Goal: Task Accomplishment & Management: Manage account settings

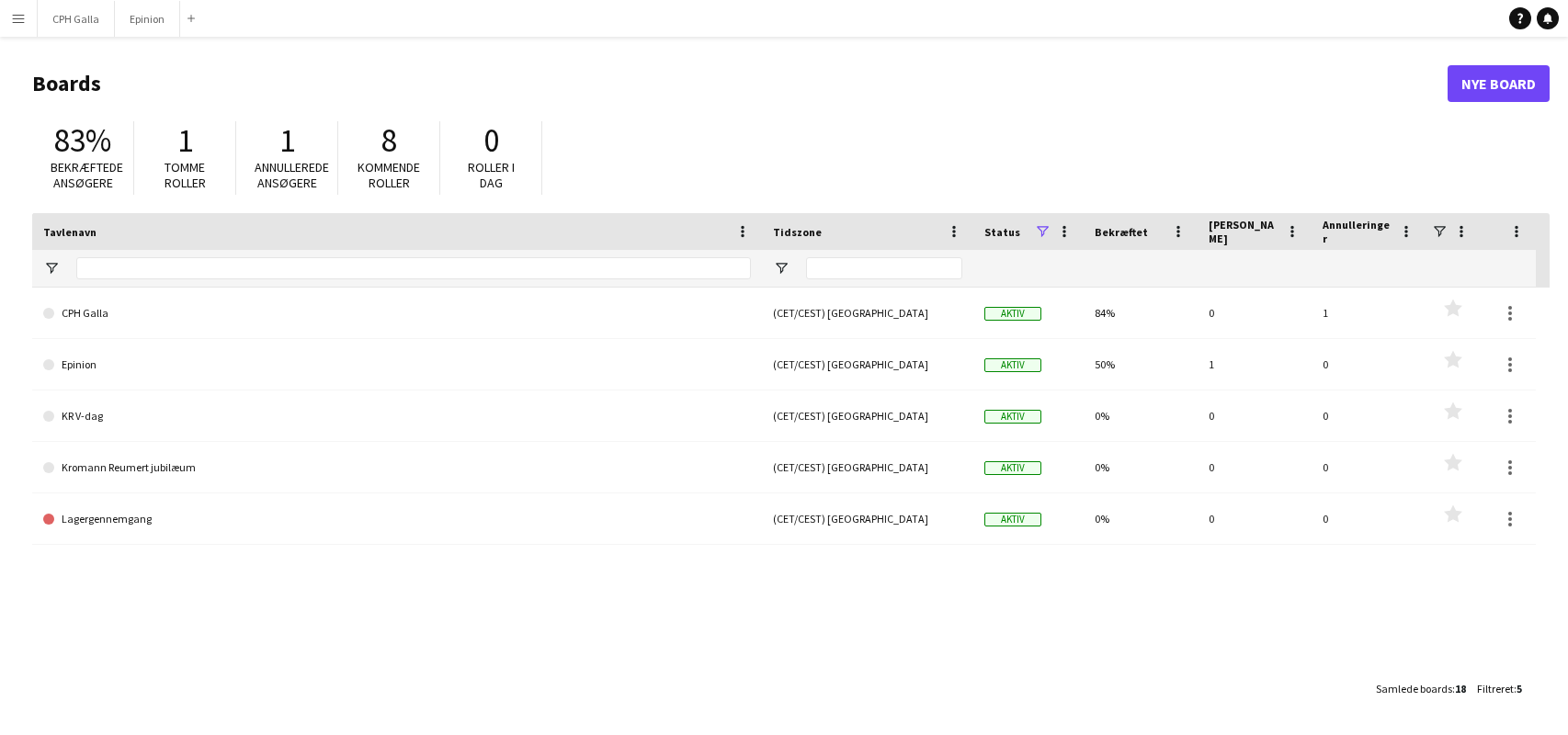
click at [16, 6] on button "Menu" at bounding box center [18, 18] width 37 height 37
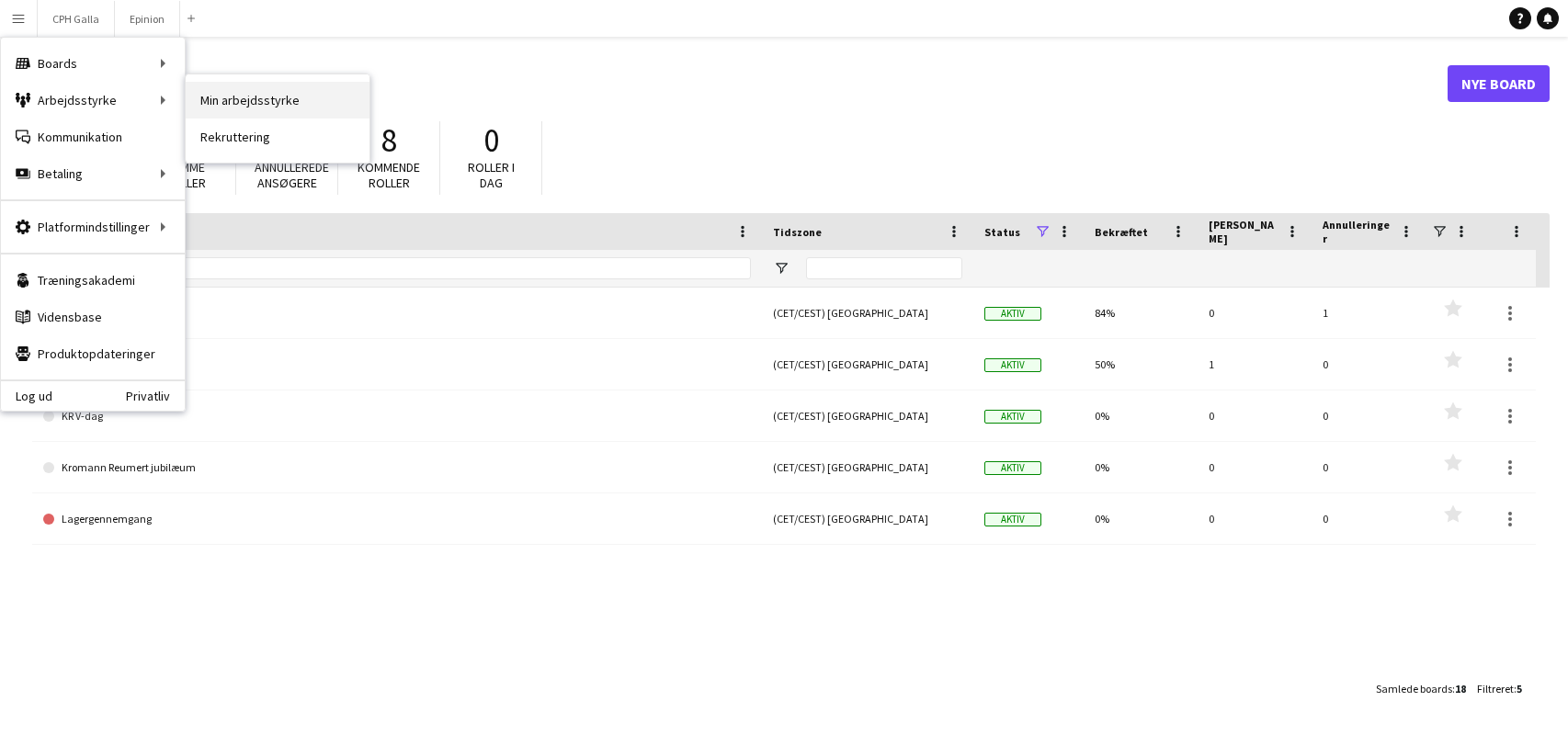
click at [236, 106] on link "Min arbejdsstyrke" at bounding box center [278, 100] width 184 height 37
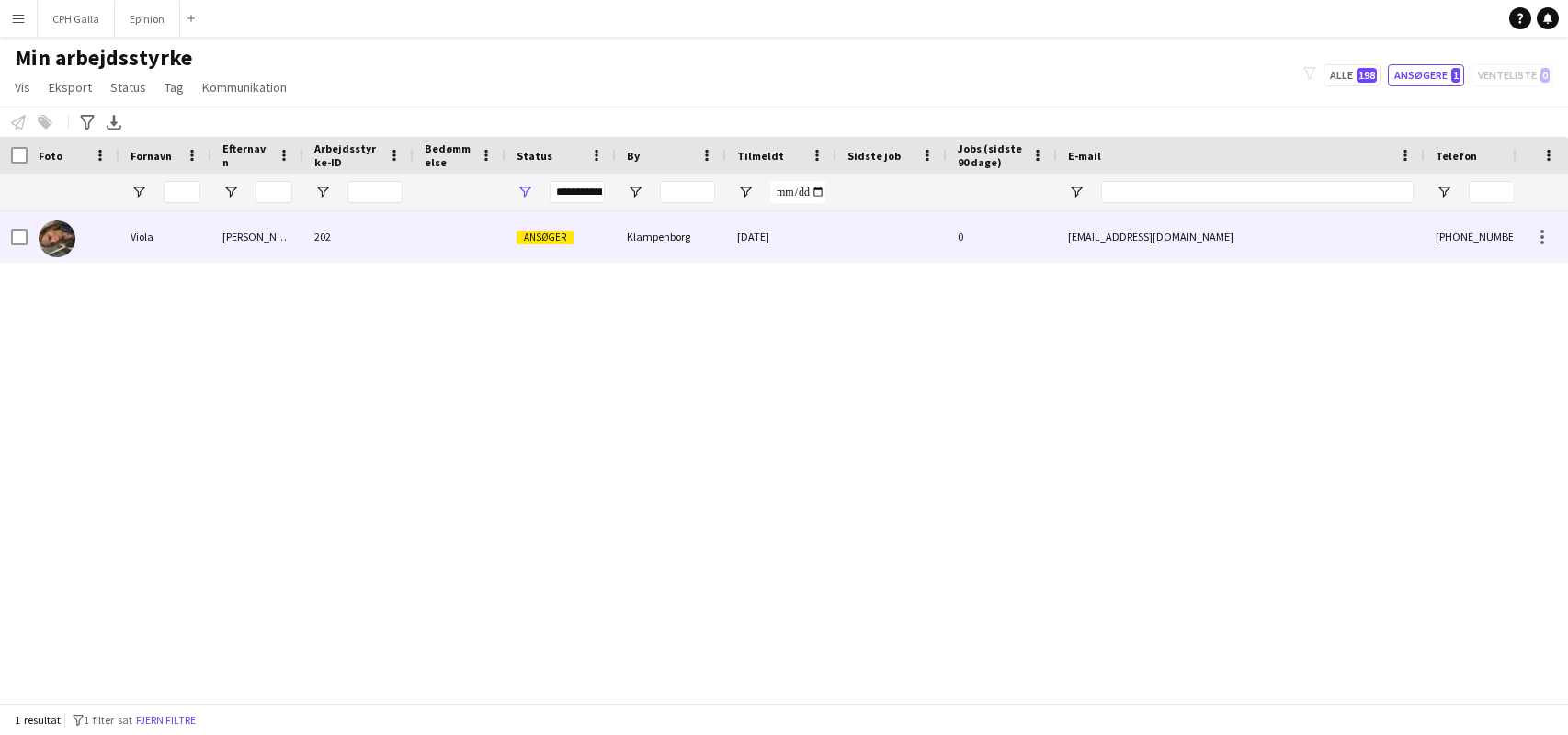
click at [111, 239] on div at bounding box center [73, 236] width 92 height 50
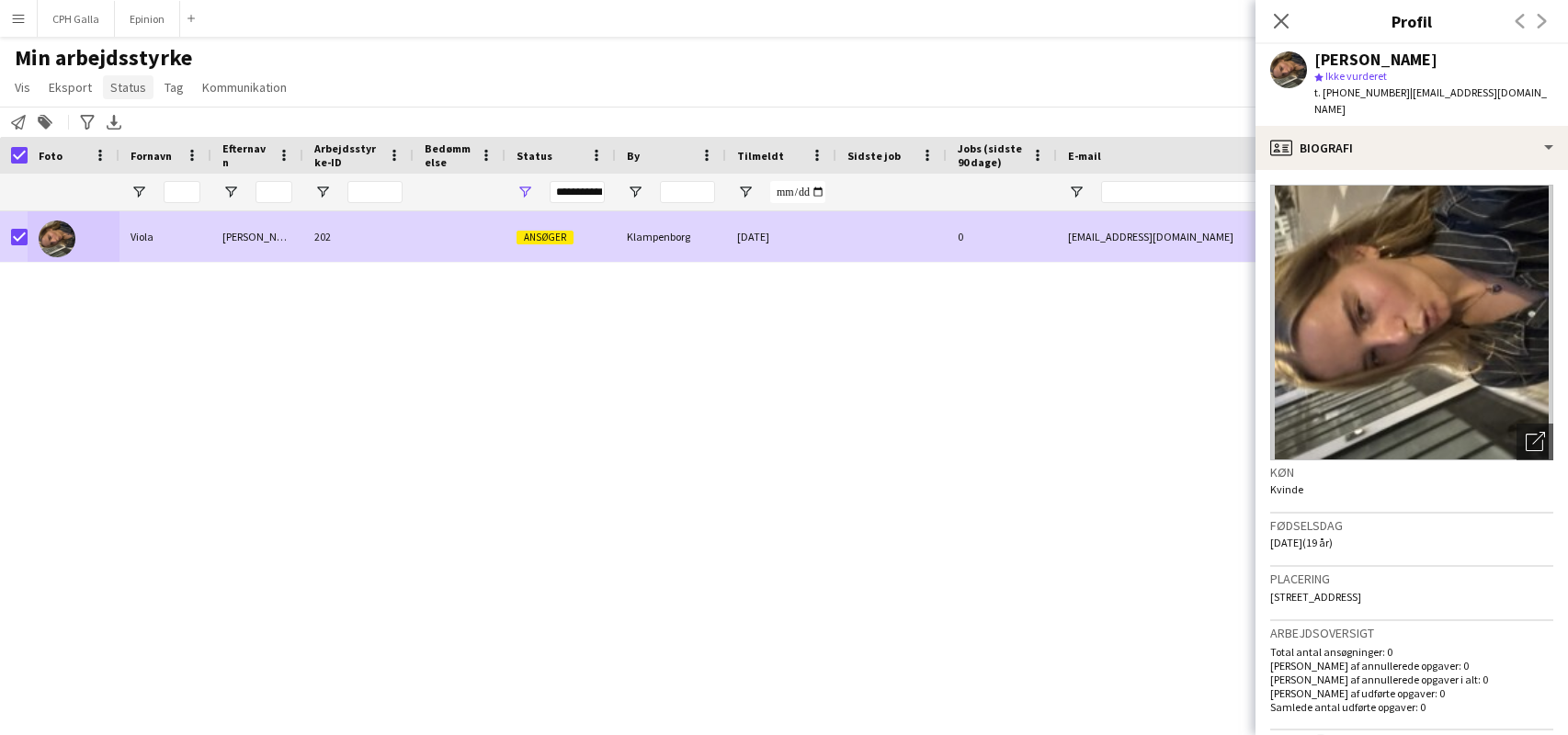
click at [123, 94] on span "Status" at bounding box center [128, 86] width 36 height 16
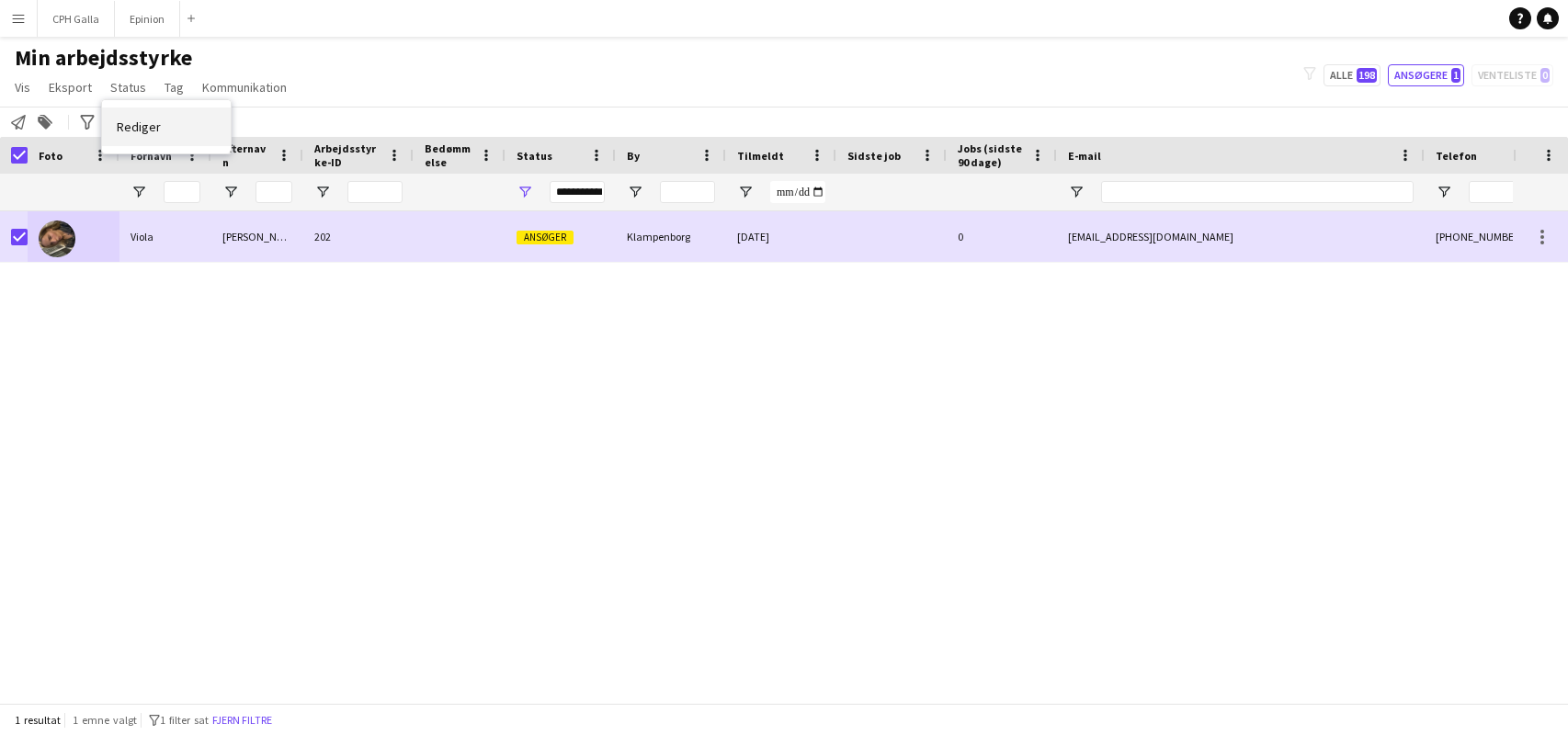
click at [134, 123] on span "Rediger" at bounding box center [138, 126] width 44 height 16
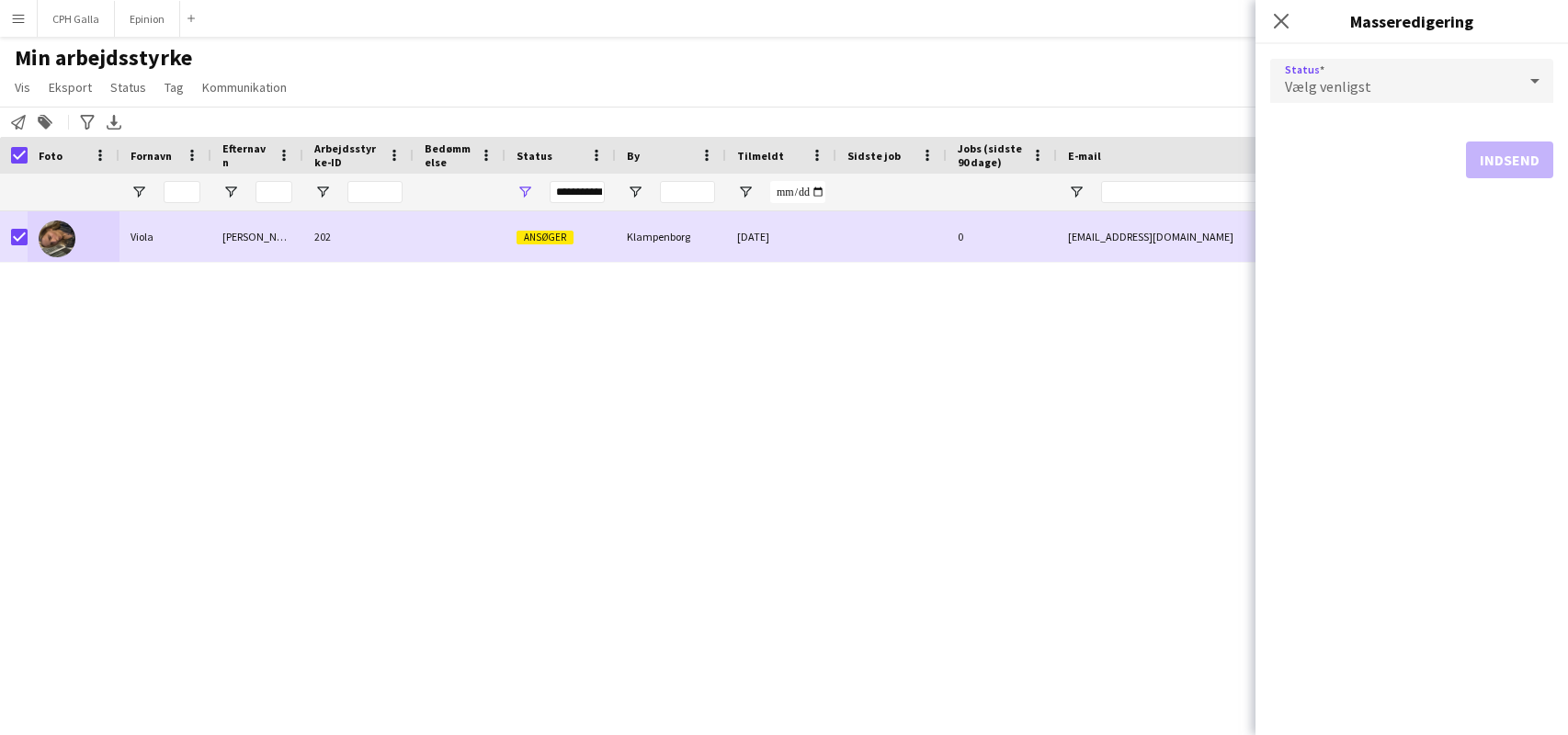
click at [1314, 96] on div "Vælg venligst" at bounding box center [1393, 81] width 247 height 44
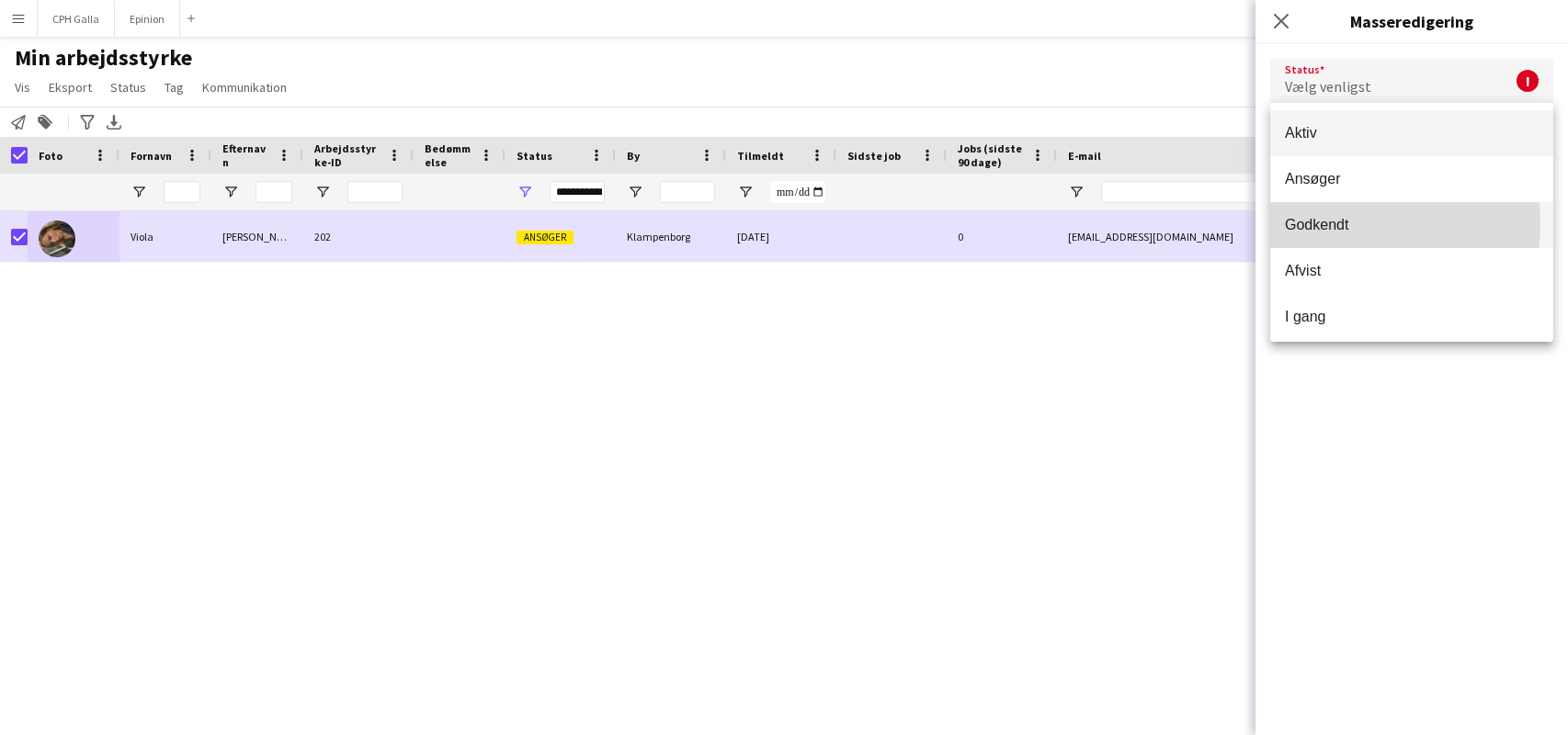
click at [1338, 225] on span "Godkendt" at bounding box center [1411, 225] width 253 height 17
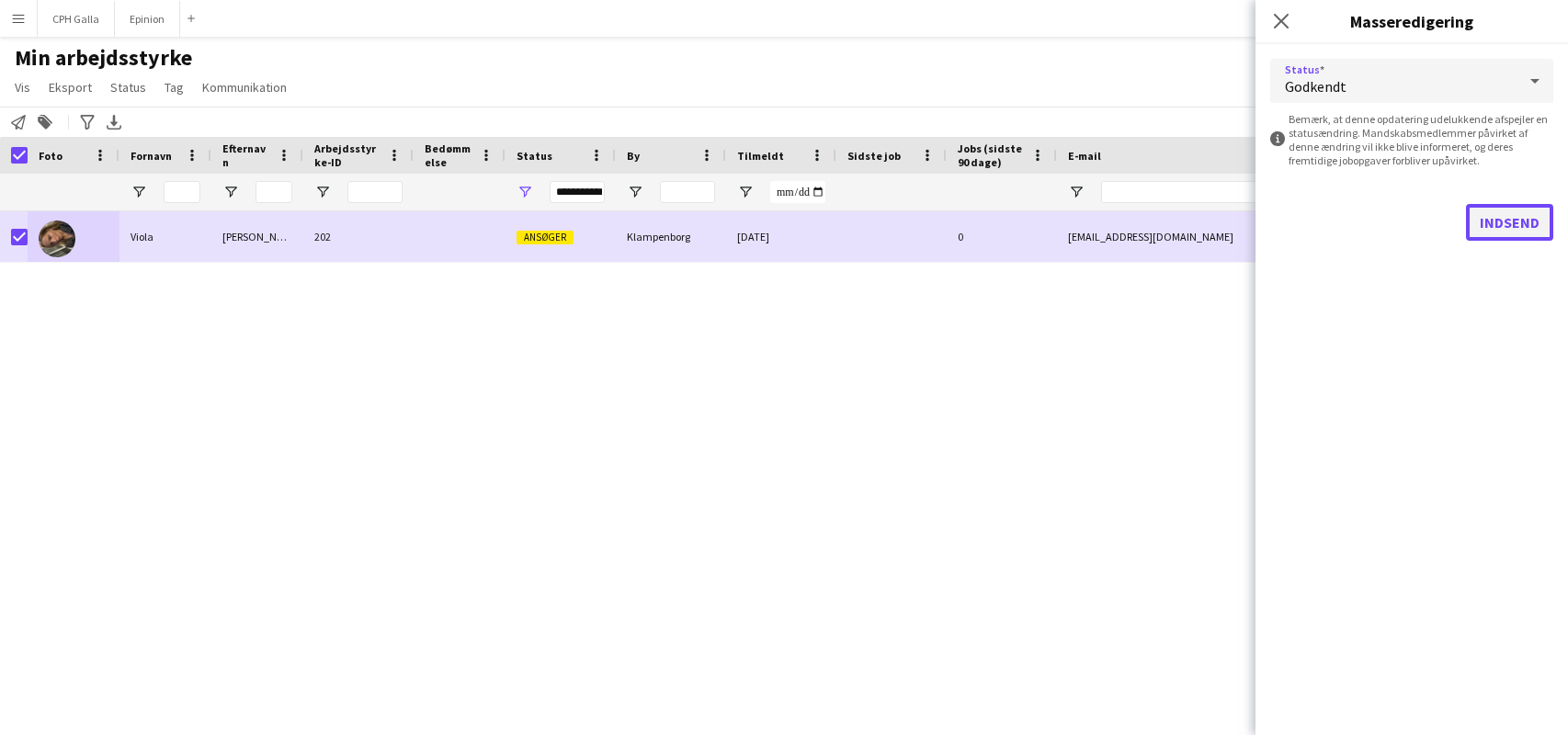
click at [1522, 228] on button "Indsend" at bounding box center [1509, 222] width 87 height 37
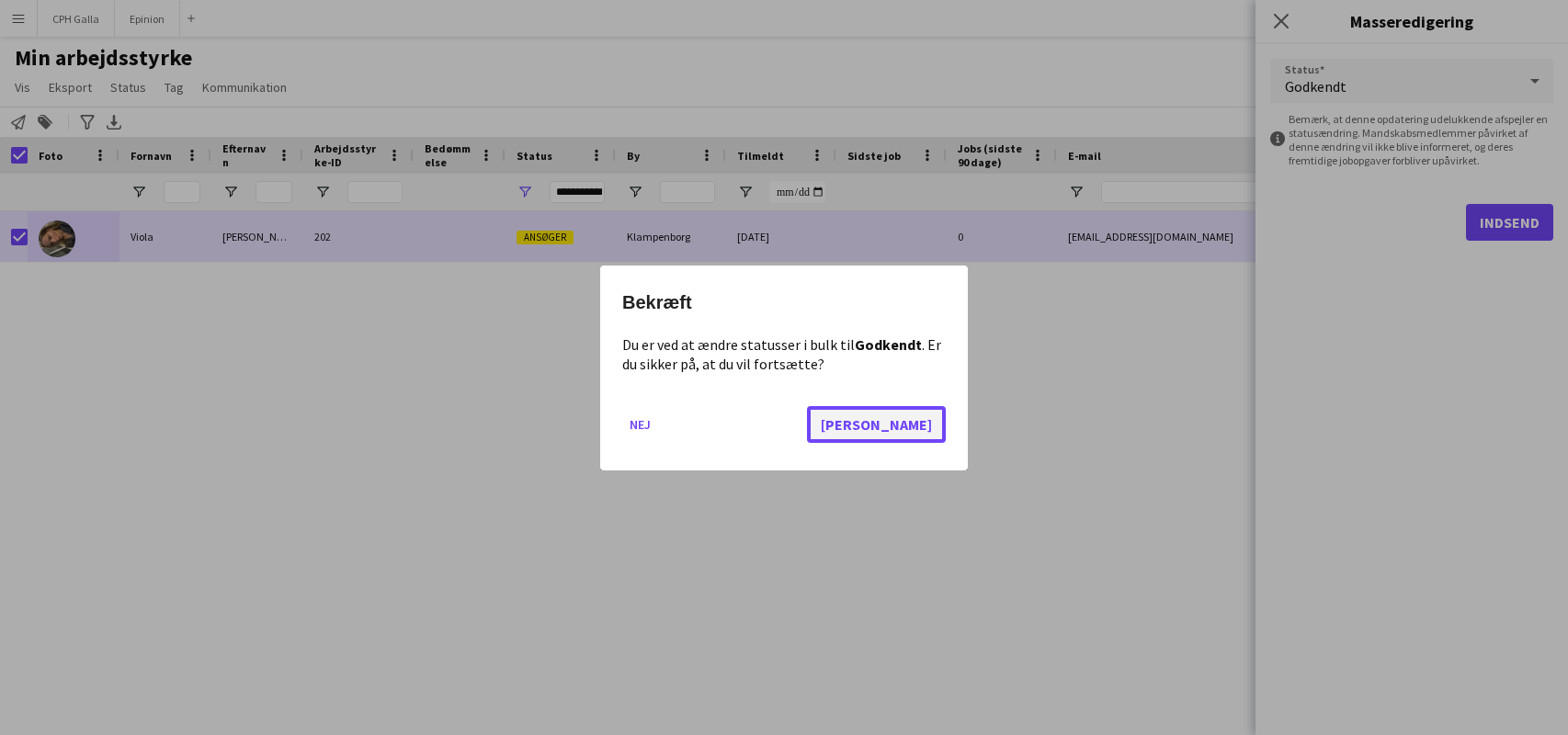
click at [919, 426] on button "[PERSON_NAME]" at bounding box center [876, 423] width 138 height 37
